Goal: Task Accomplishment & Management: Use online tool/utility

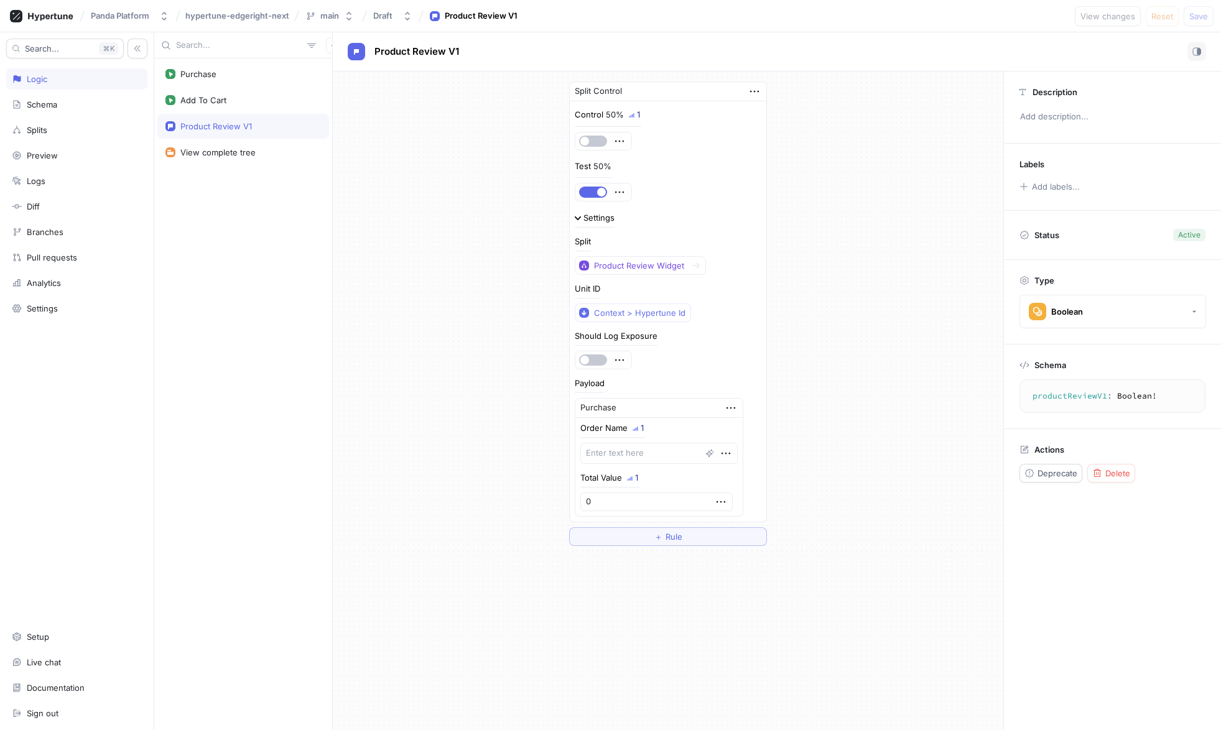
click at [78, 321] on div "Search... K Logic Schema Splits Preview Logs Diff Branches Pull requests Analyt…" at bounding box center [77, 381] width 154 height 698
click at [83, 314] on div "Settings" at bounding box center [76, 308] width 141 height 21
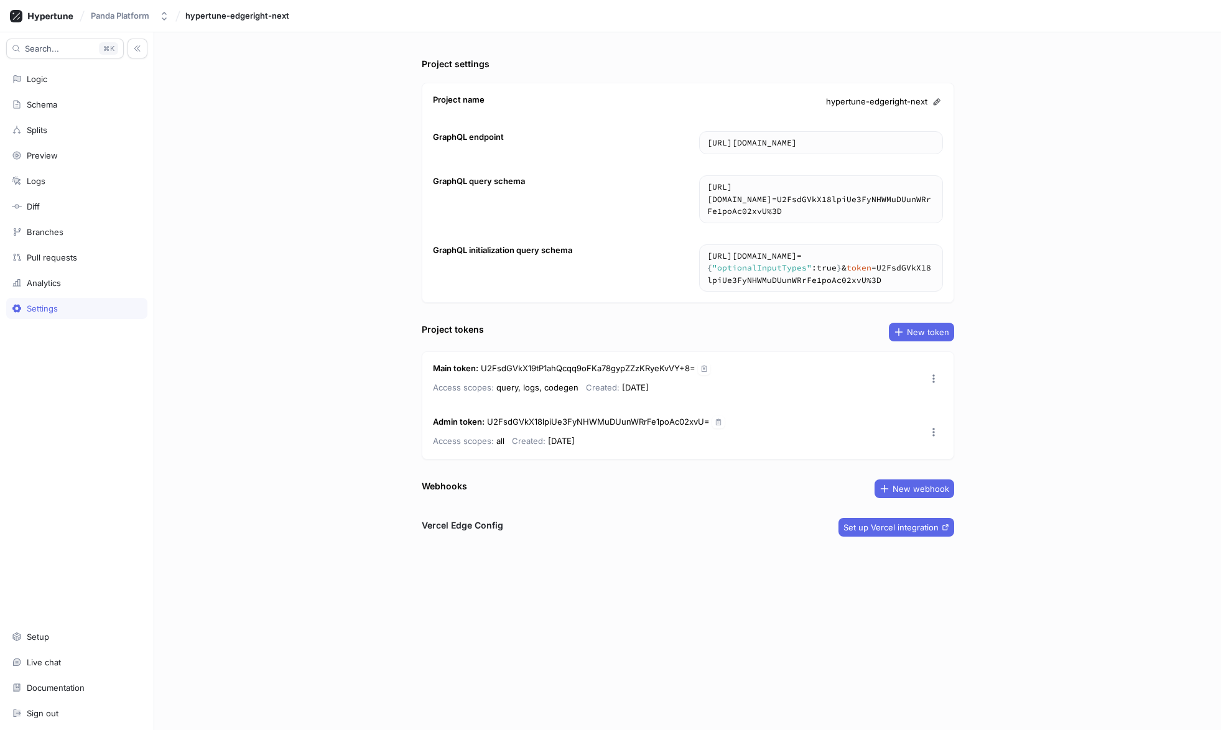
drag, startPoint x: 439, startPoint y: 544, endPoint x: 454, endPoint y: 546, distance: 14.4
click at [449, 547] on div "Project settings Project name hypertune-edgeright-next GraphQL endpoint [URL][D…" at bounding box center [688, 393] width 542 height 673
click at [914, 525] on span "Set up Vercel integration" at bounding box center [891, 527] width 95 height 7
click at [85, 162] on div "Preview" at bounding box center [76, 155] width 141 height 21
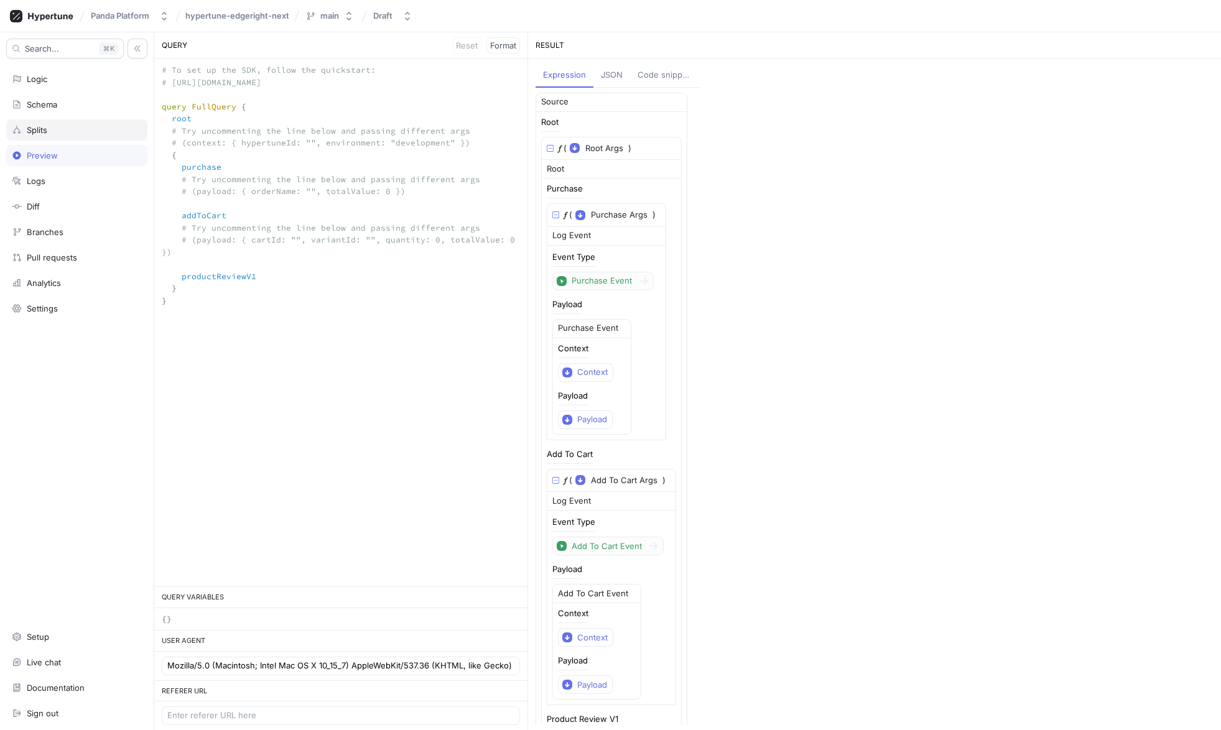
click at [92, 126] on div "Splits" at bounding box center [77, 130] width 130 height 10
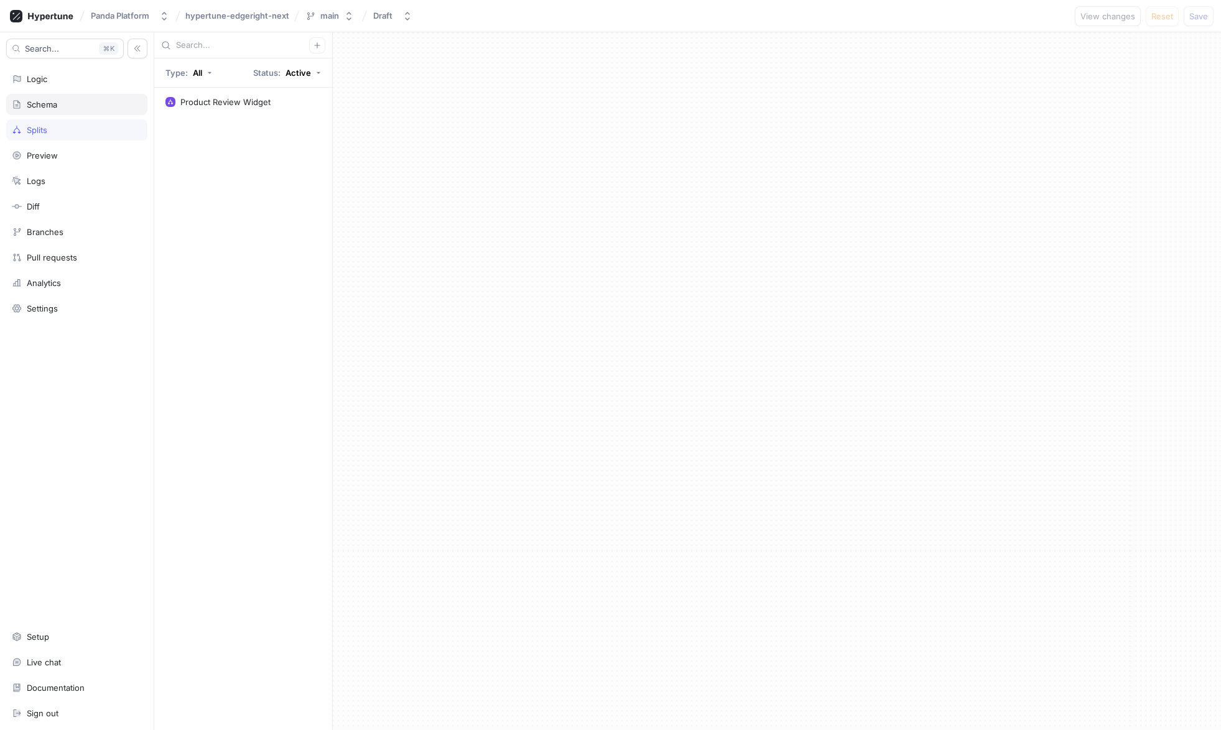
click at [91, 113] on div "Schema" at bounding box center [76, 104] width 141 height 21
click at [60, 305] on div "Settings" at bounding box center [77, 309] width 130 height 10
type textarea "x"
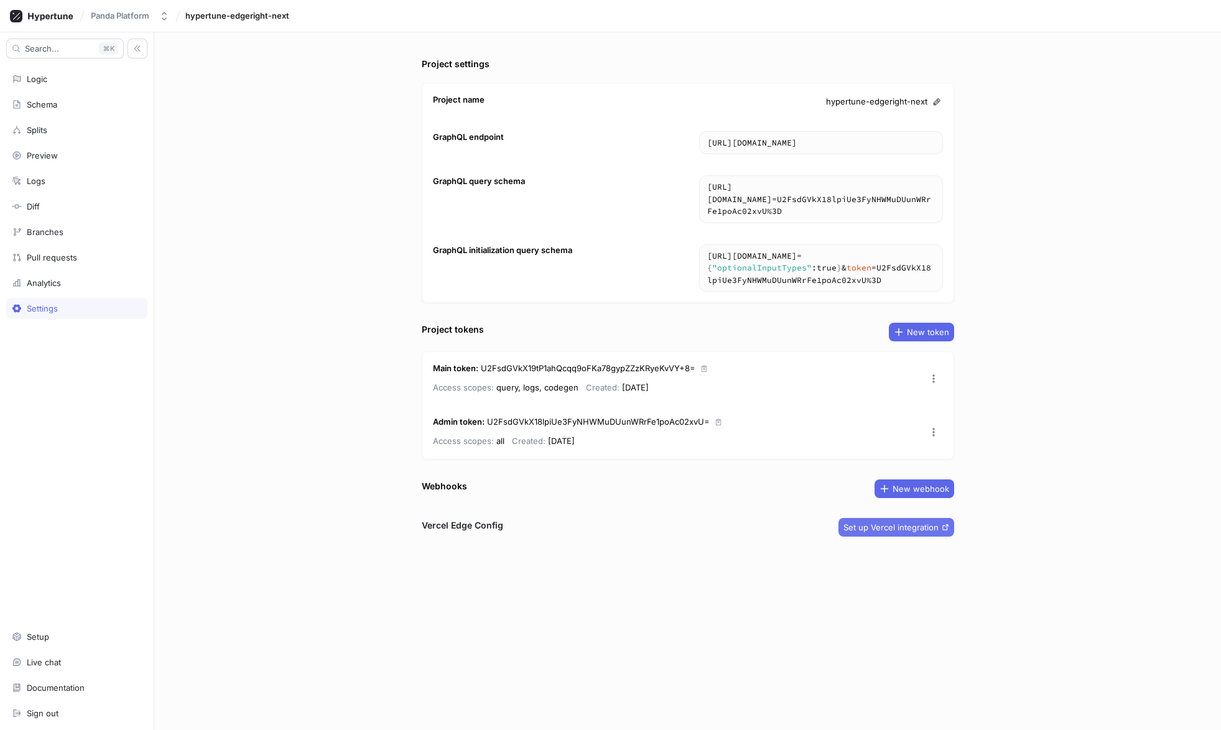
click at [893, 531] on span "Set up Vercel integration" at bounding box center [891, 527] width 95 height 7
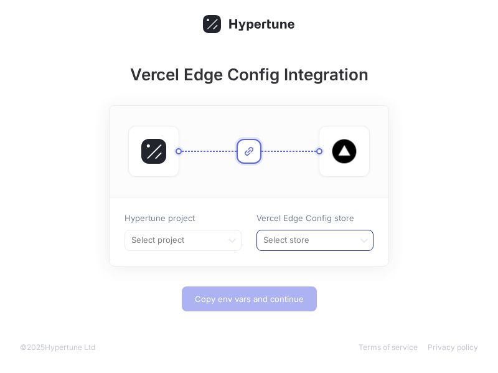
click at [323, 231] on div "Select store" at bounding box center [305, 240] width 96 height 20
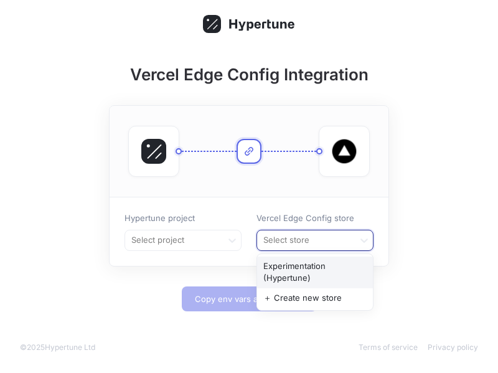
click at [325, 263] on div "Experimentation (Hypertune)" at bounding box center [315, 272] width 116 height 32
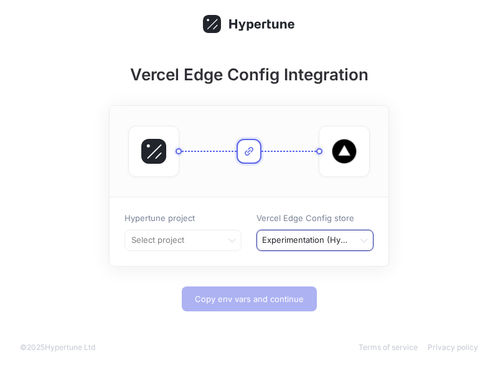
click at [275, 241] on div at bounding box center [305, 240] width 87 height 15
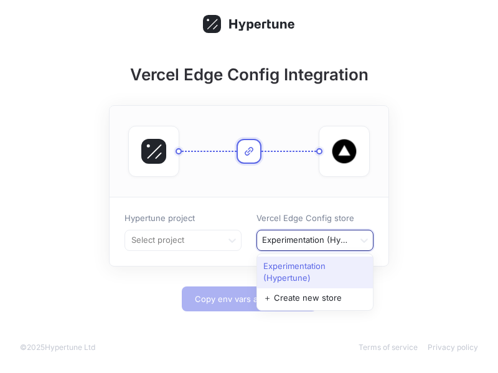
click at [281, 264] on div "Experimentation (Hypertune)" at bounding box center [315, 272] width 116 height 32
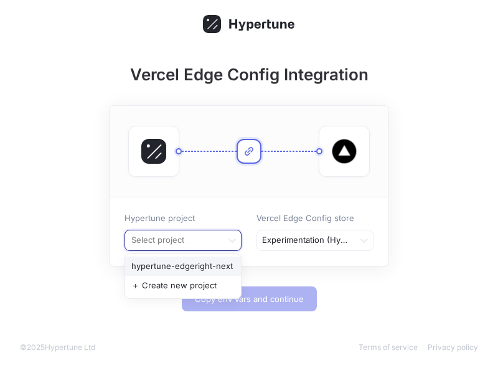
click at [199, 243] on div at bounding box center [173, 240] width 87 height 15
click at [194, 264] on div "hypertune-edgeright-next" at bounding box center [183, 266] width 116 height 20
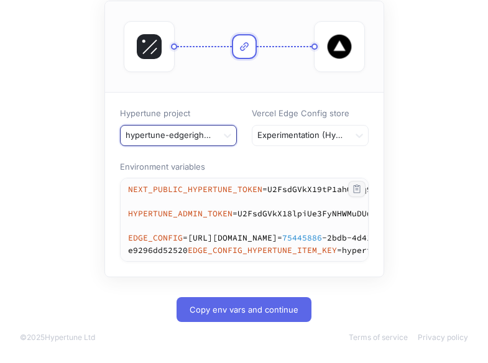
click at [362, 184] on icon "button" at bounding box center [357, 189] width 10 height 10
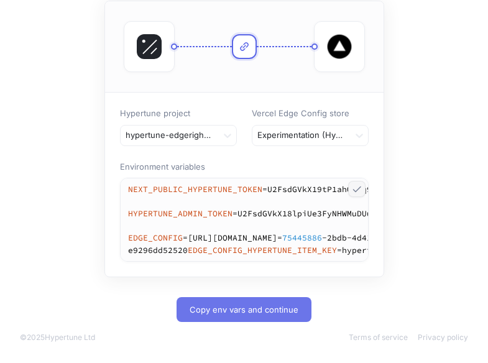
click at [284, 314] on span "Copy env vars and continue" at bounding box center [244, 309] width 109 height 7
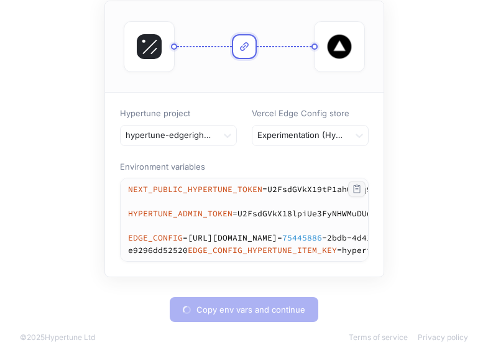
type textarea "NEXT_PUBLIC_HYPERTUNE_TOKEN=U2FsdGVkX19tP1ahQcqq9oFKa78gypZZzKRyeKvVY+8= HYPERT…"
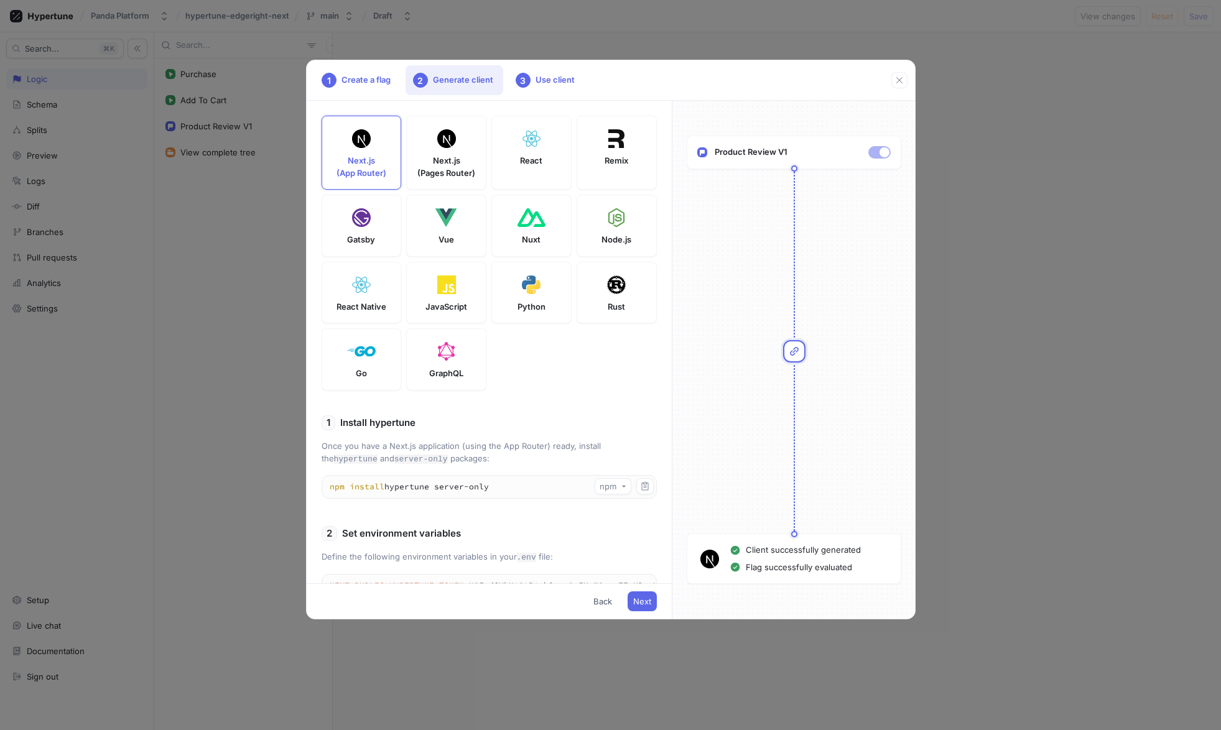
scroll to position [95, 0]
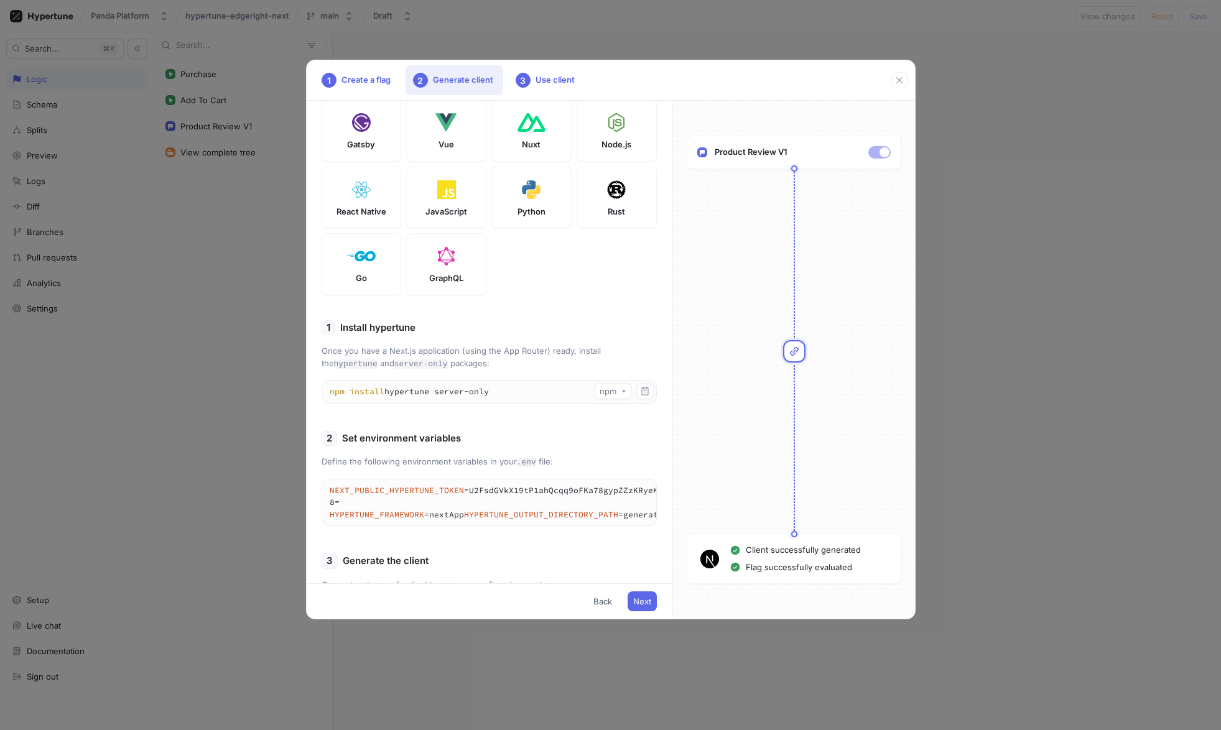
click at [264, 307] on div "1 Create a flag 2 Generate client 3 Use client Next.js (App Router) Next.js (Pa…" at bounding box center [610, 365] width 1221 height 730
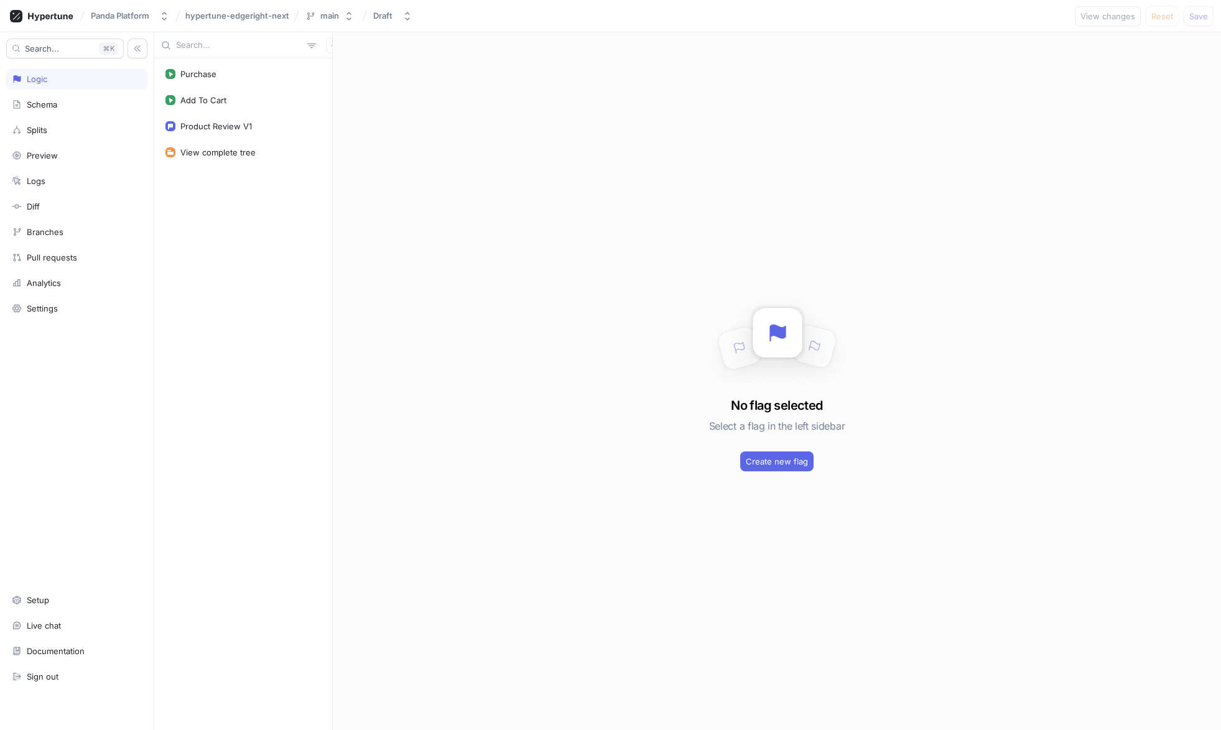
click at [72, 79] on div "Logic" at bounding box center [77, 79] width 130 height 10
